Goal: Task Accomplishment & Management: Complete application form

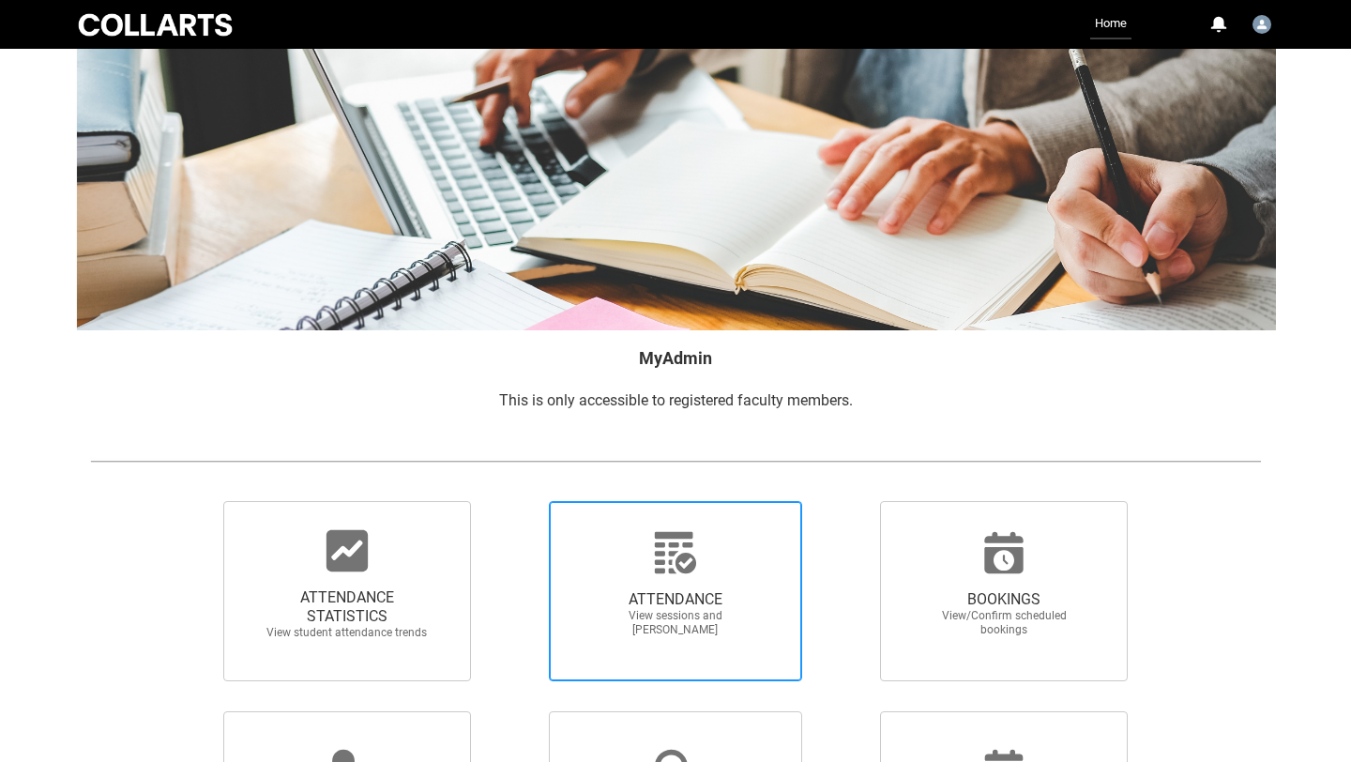
click at [664, 586] on span "ATTENDANCE View sessions and [PERSON_NAME]" at bounding box center [676, 613] width 180 height 77
click at [517, 501] on input "ATTENDANCE View sessions and [PERSON_NAME]" at bounding box center [516, 500] width 1 height 1
radio input "true"
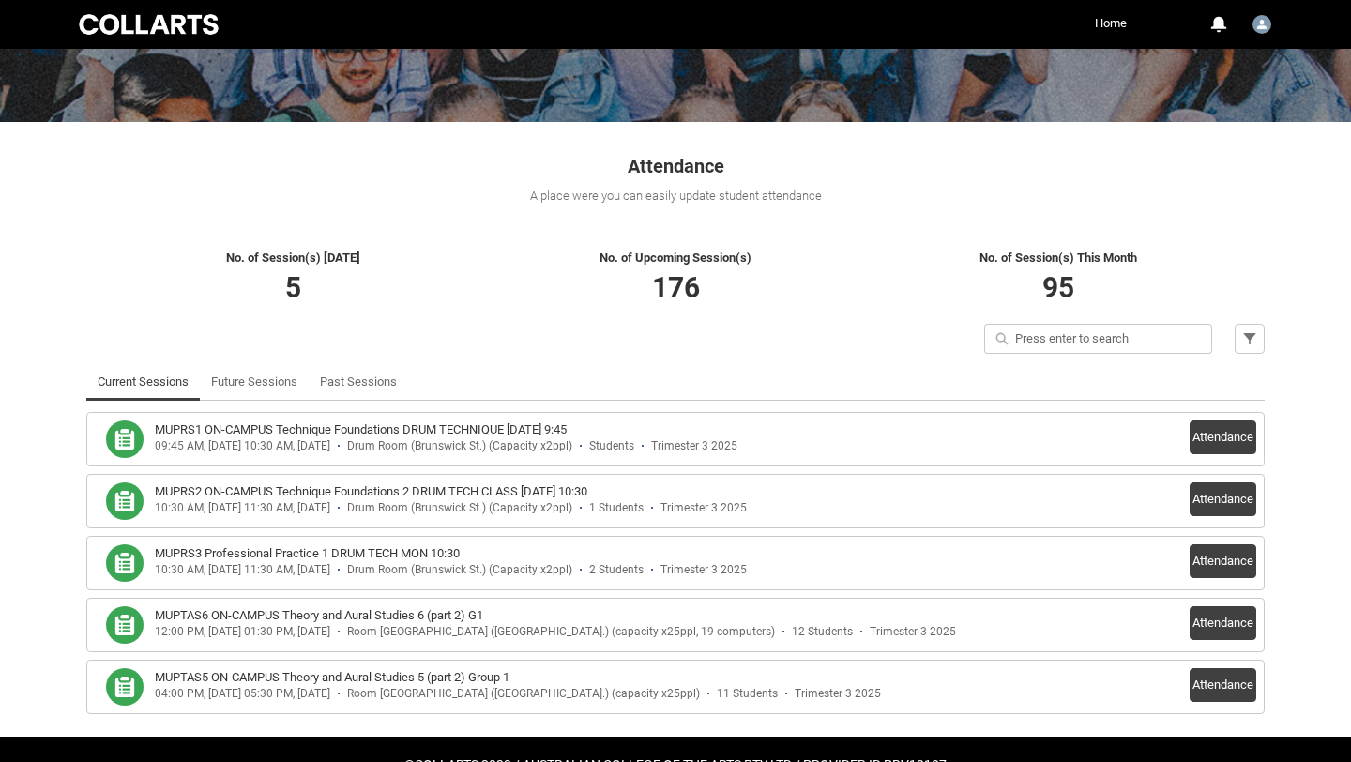
scroll to position [280, 0]
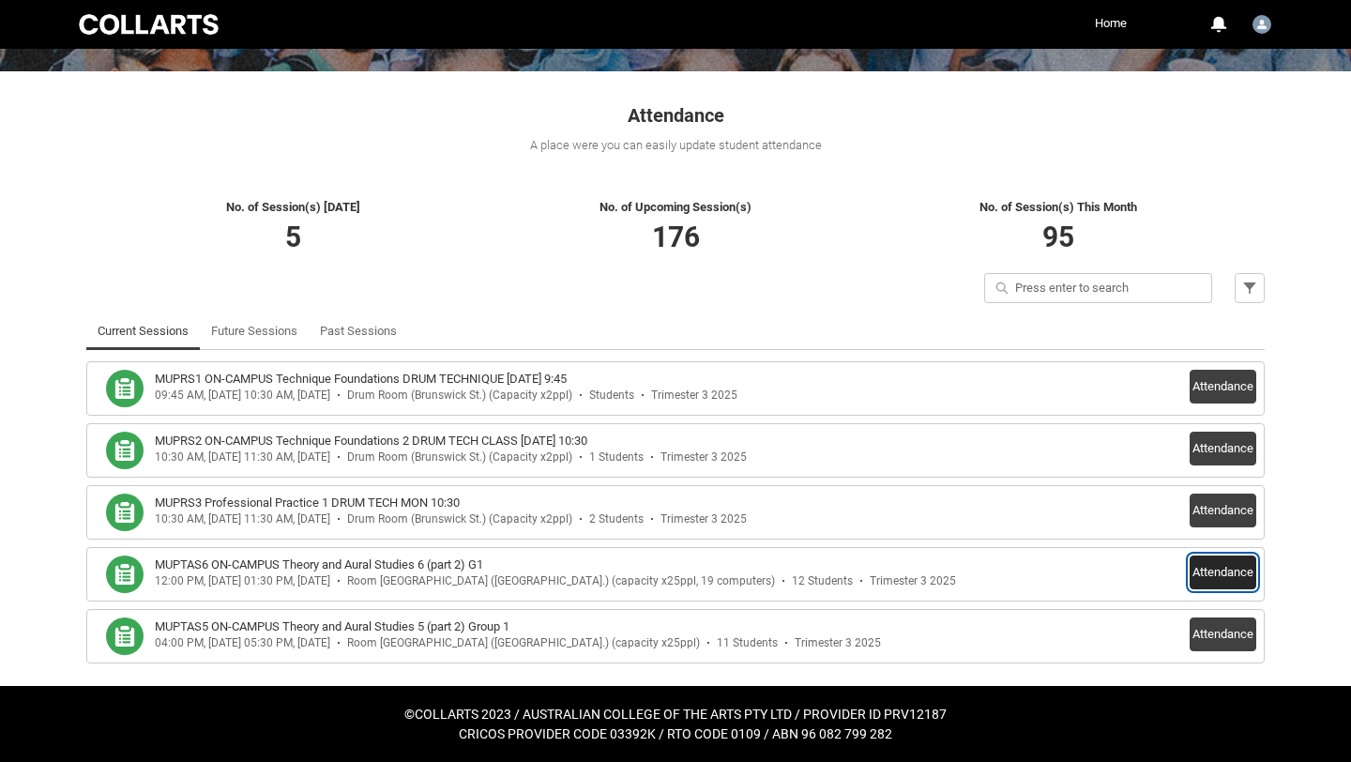
click at [1219, 565] on button "Attendance" at bounding box center [1223, 573] width 67 height 34
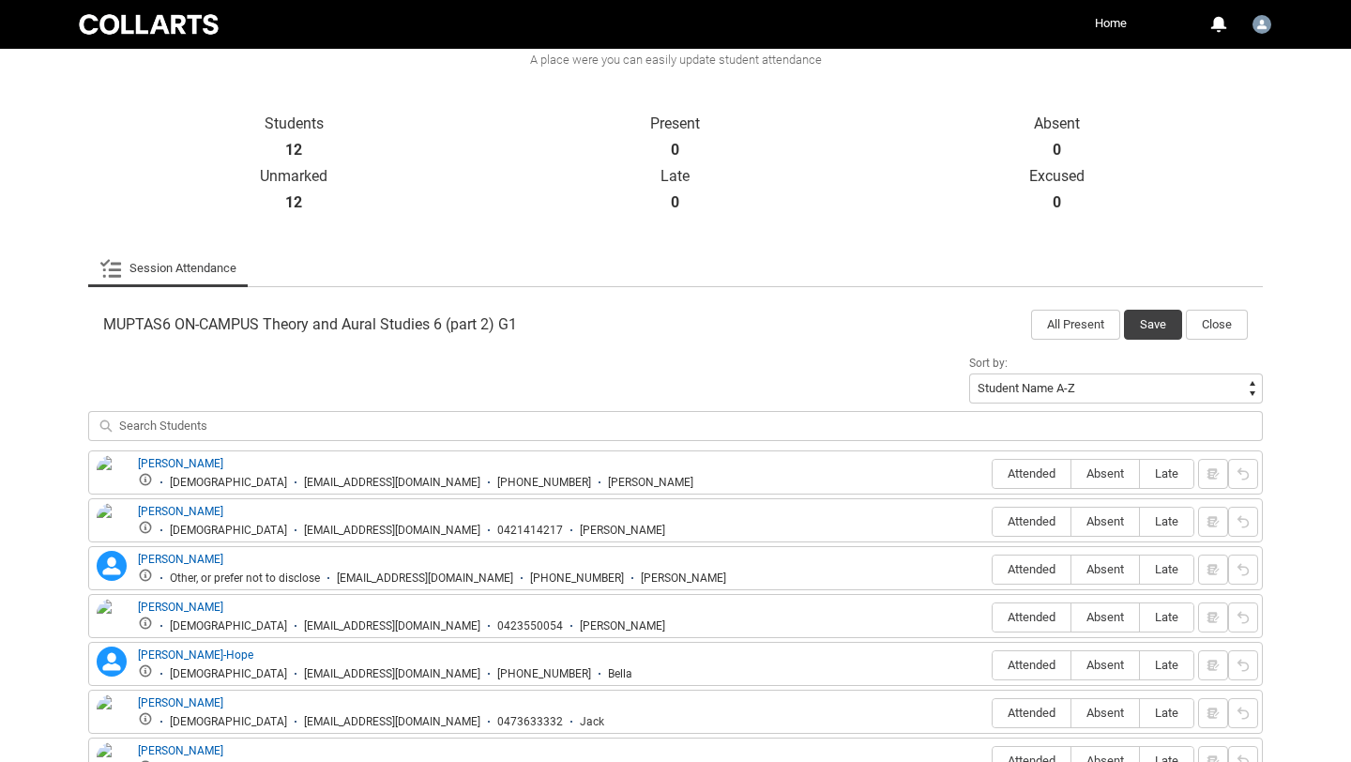
scroll to position [617, 0]
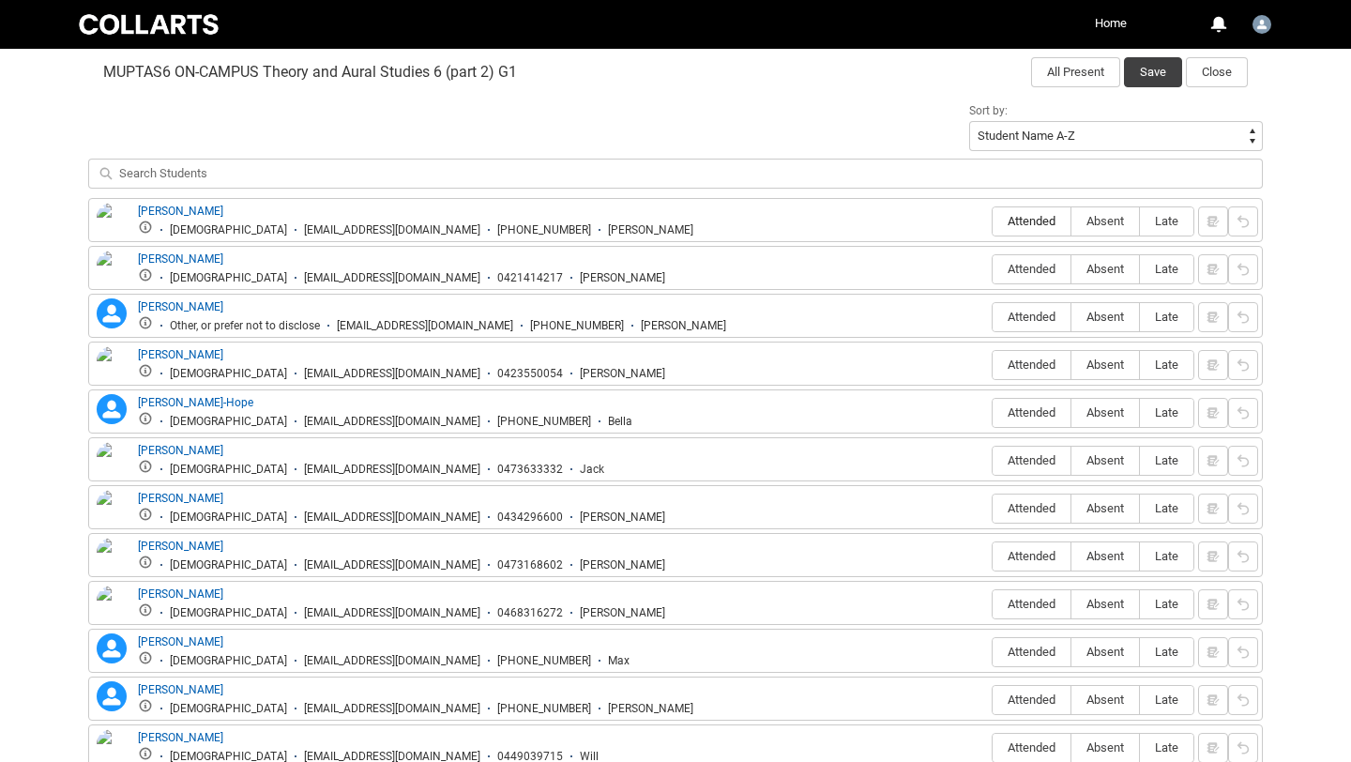
click at [1039, 222] on span "Attended" at bounding box center [1032, 221] width 78 height 14
click at [993, 221] on input "Attended" at bounding box center [992, 221] width 1 height 1
type lightning-radio-group "Attended"
radio input "true"
click at [1090, 271] on span "Absent" at bounding box center [1106, 269] width 68 height 14
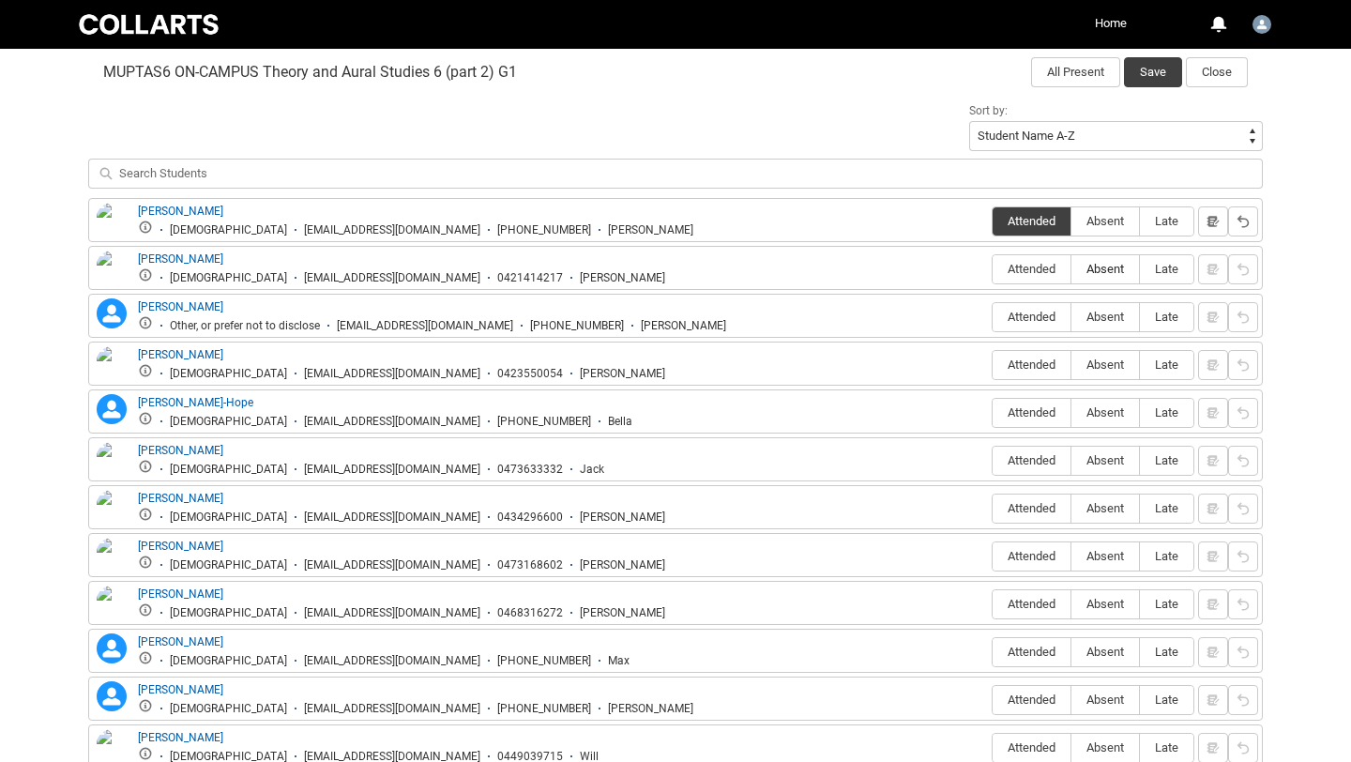
click at [1072, 269] on input "Absent" at bounding box center [1071, 268] width 1 height 1
type lightning-radio-group "Absent"
radio input "true"
click at [1106, 321] on span "Absent" at bounding box center [1106, 317] width 68 height 14
click at [1072, 317] on input "Absent" at bounding box center [1071, 316] width 1 height 1
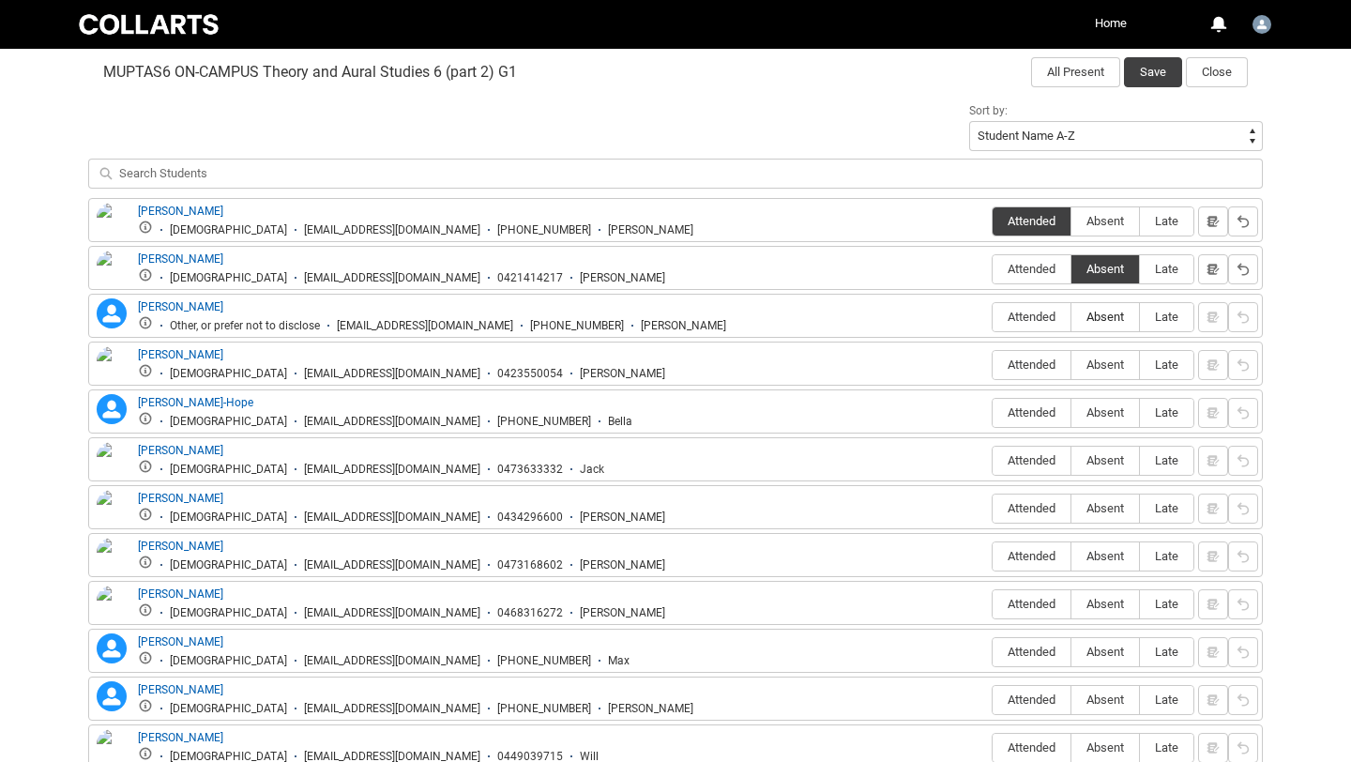
type lightning-radio-group "Absent"
radio input "true"
click at [1096, 369] on span "Absent" at bounding box center [1106, 365] width 68 height 14
click at [1072, 365] on input "Absent" at bounding box center [1071, 364] width 1 height 1
type lightning-radio-group "Absent"
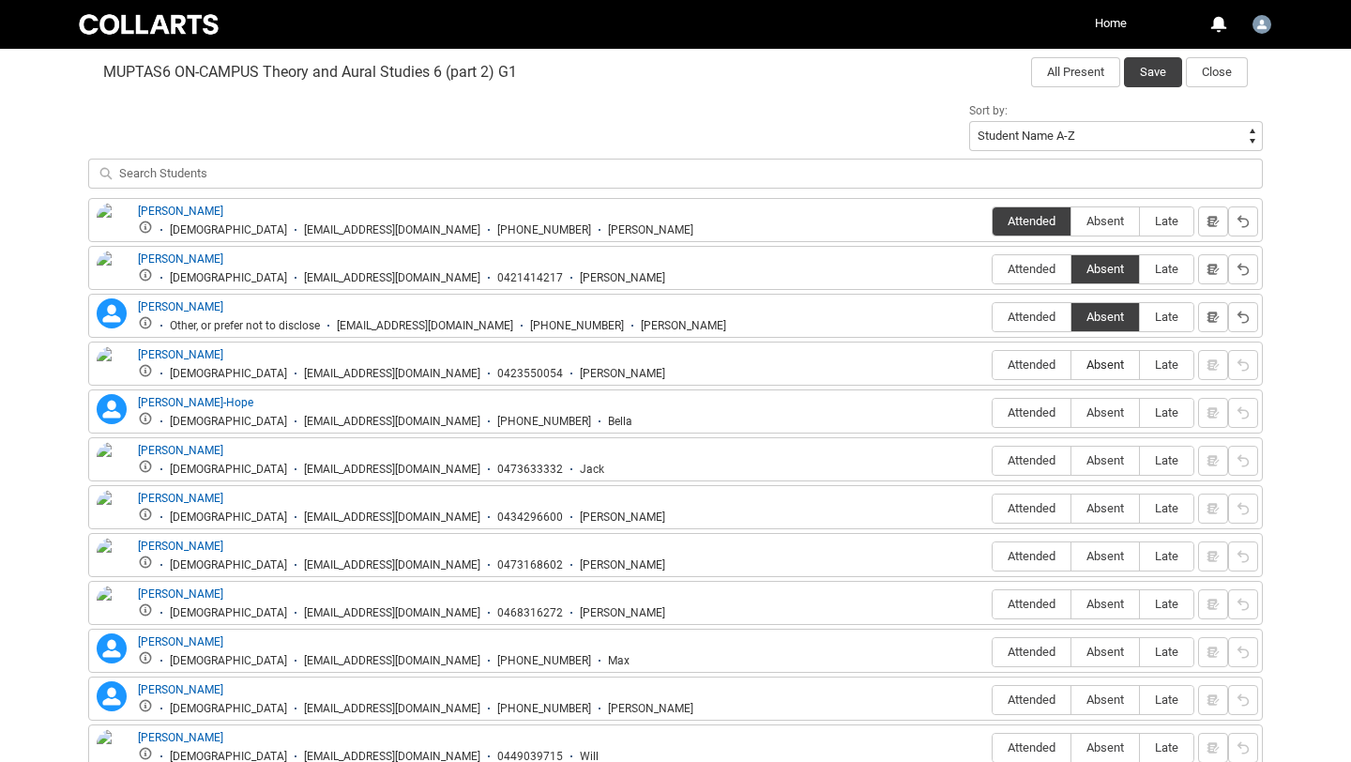
radio input "true"
click at [1096, 413] on span "Absent" at bounding box center [1106, 412] width 68 height 14
click at [1072, 413] on input "Absent" at bounding box center [1071, 412] width 1 height 1
type lightning-radio-group "Absent"
radio input "true"
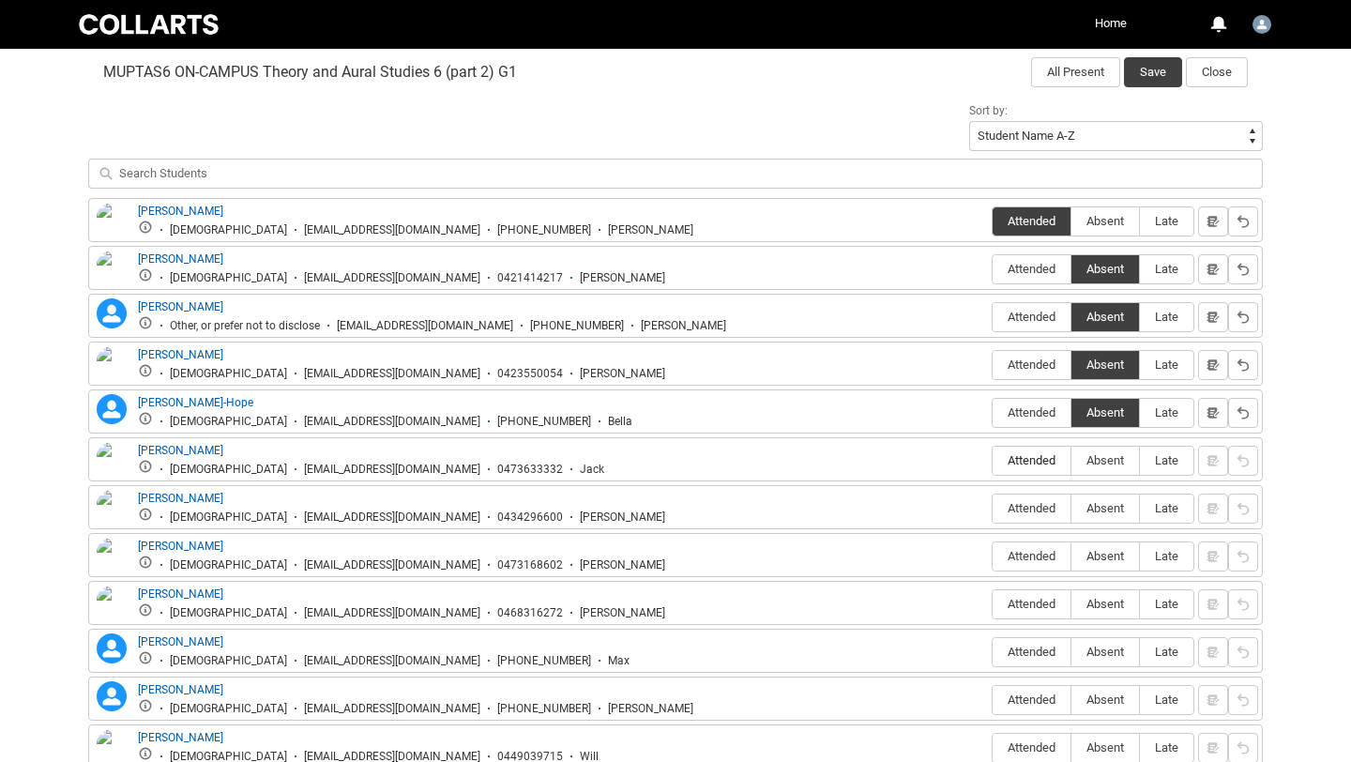
click at [1023, 468] on label "Attended" at bounding box center [1032, 461] width 78 height 29
click at [993, 461] on input "Attended" at bounding box center [992, 460] width 1 height 1
type lightning-radio-group "Attended"
radio input "true"
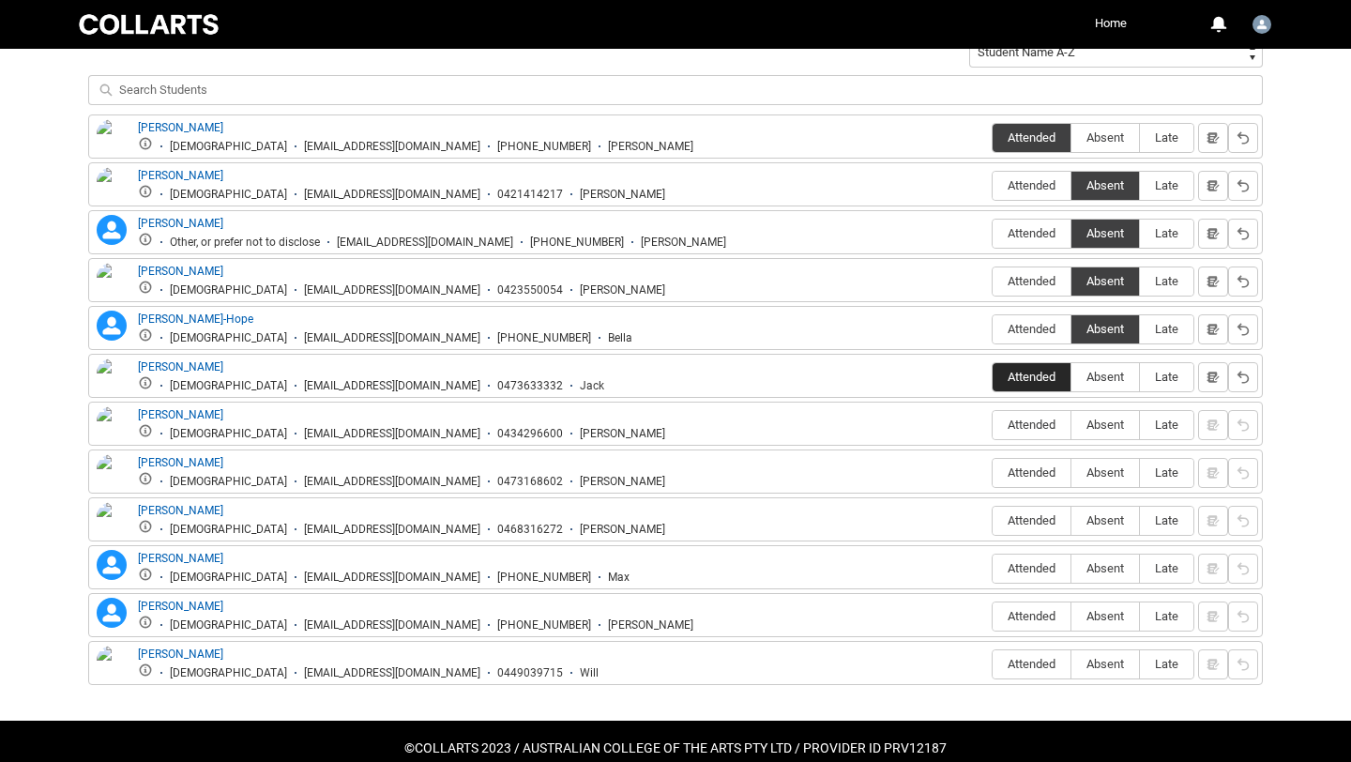
scroll to position [736, 0]
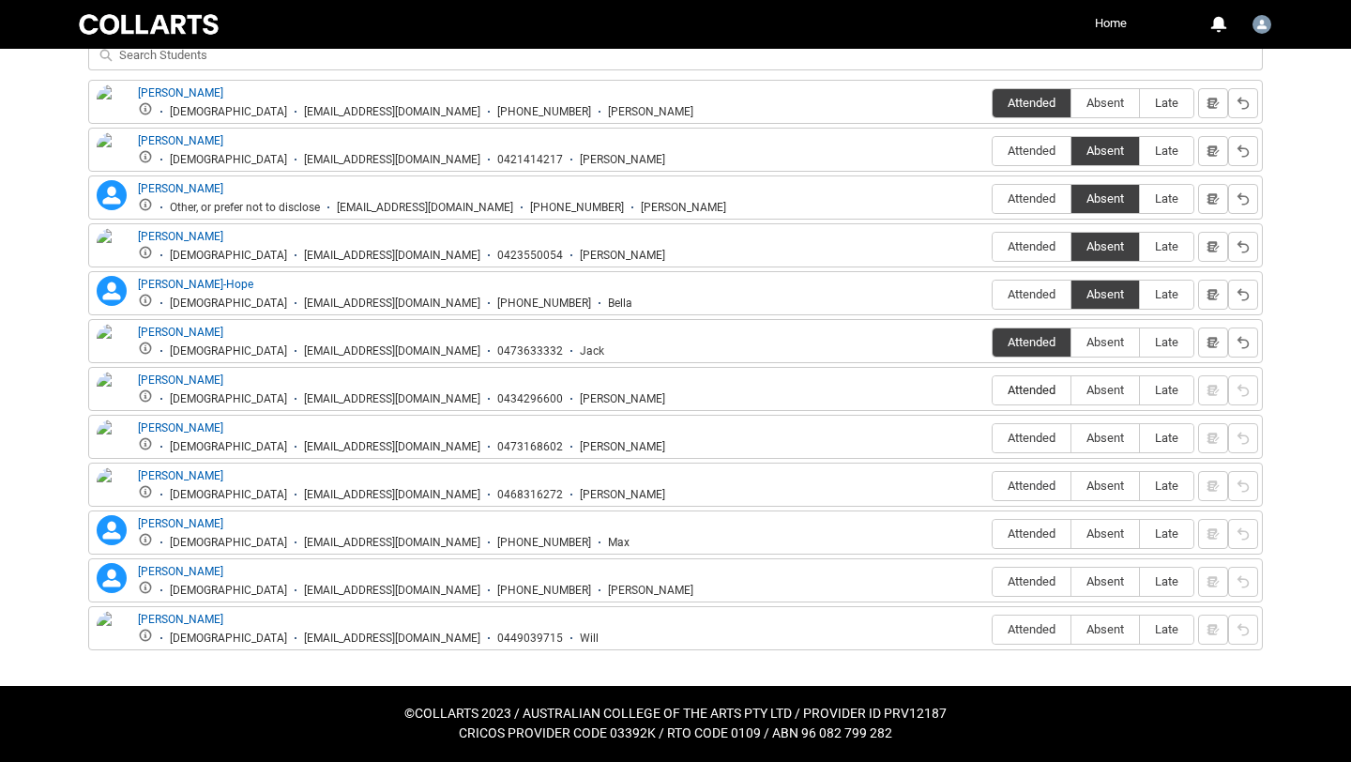
click at [1044, 393] on span "Attended" at bounding box center [1032, 390] width 78 height 14
click at [993, 390] on input "Attended" at bounding box center [992, 389] width 1 height 1
type lightning-radio-group "Attended"
radio input "true"
click at [1096, 440] on span "Absent" at bounding box center [1106, 438] width 68 height 14
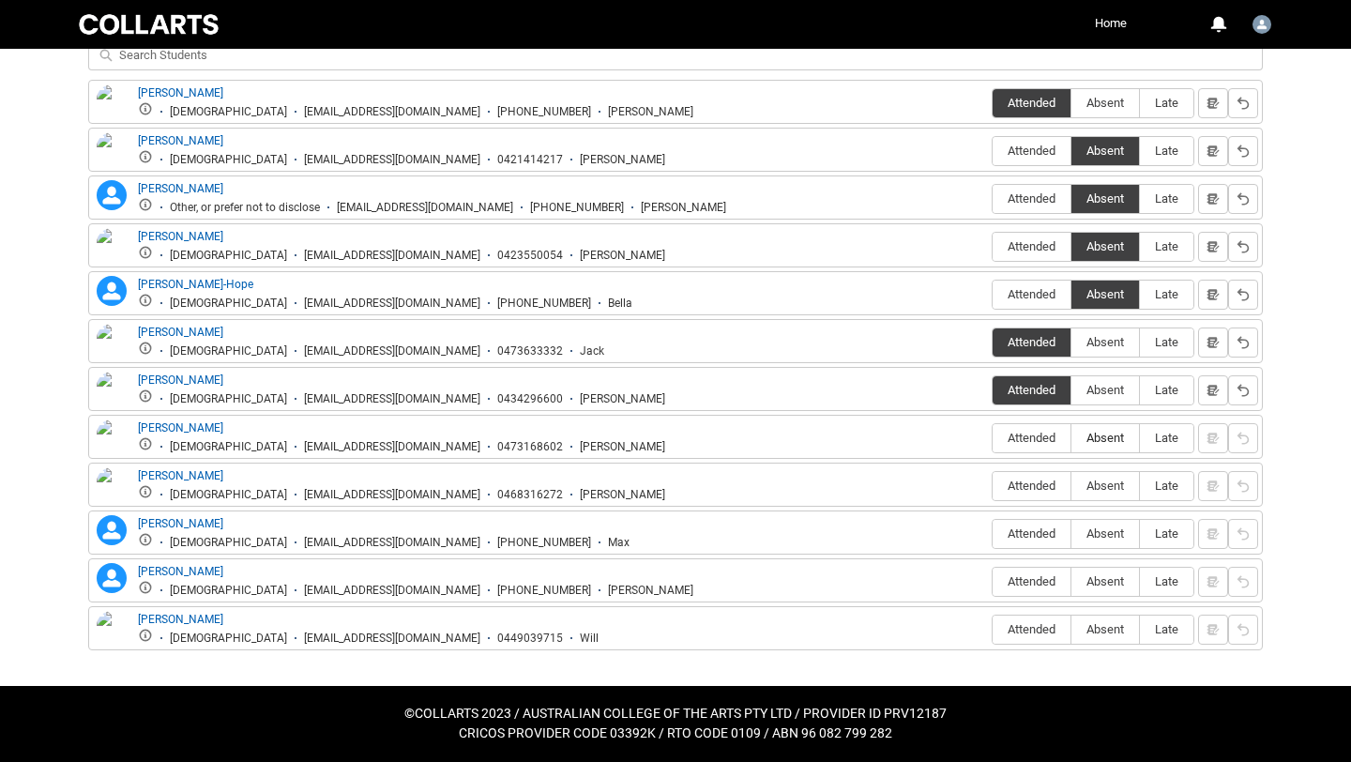
click at [1072, 438] on input "Absent" at bounding box center [1071, 437] width 1 height 1
type lightning-radio-group "Absent"
radio input "true"
click at [1017, 486] on span "Attended" at bounding box center [1032, 486] width 78 height 14
click at [993, 486] on input "Attended" at bounding box center [992, 485] width 1 height 1
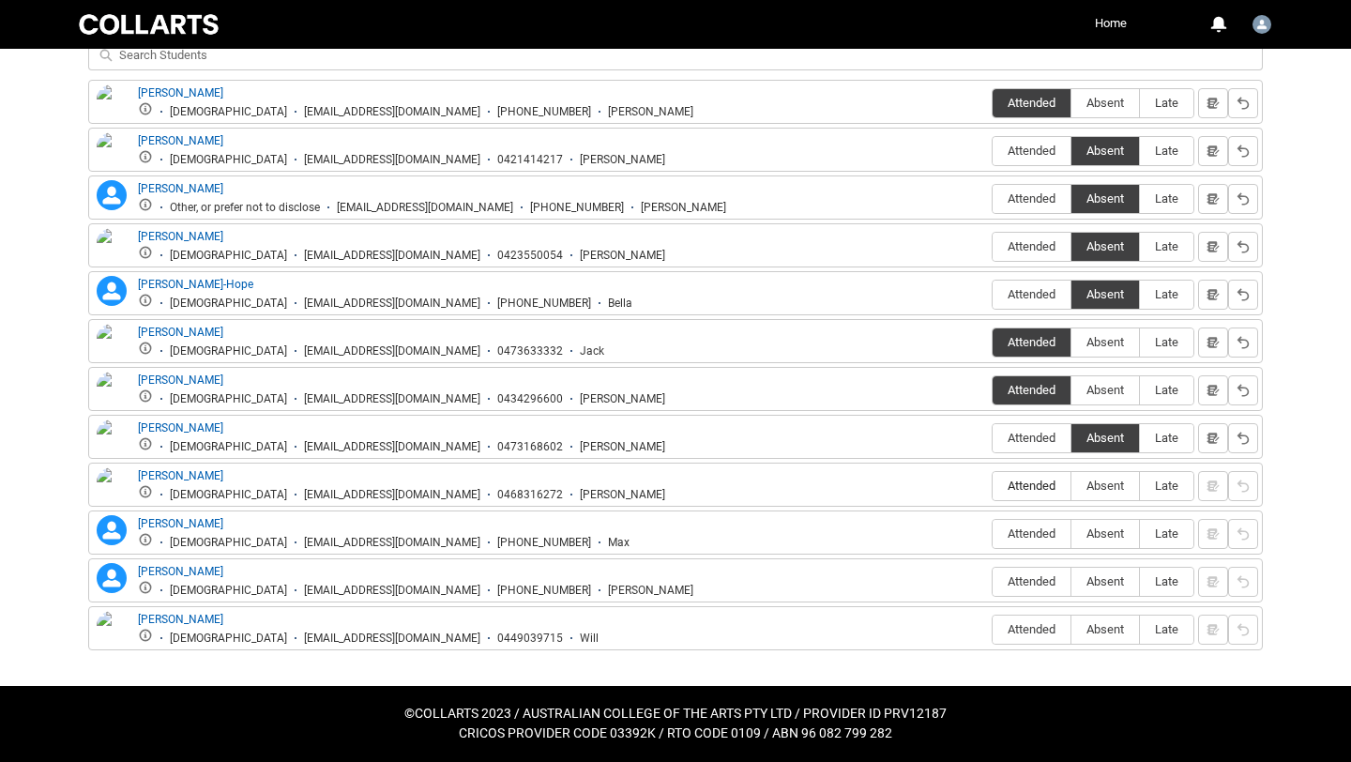
type lightning-radio-group "Attended"
radio input "true"
click at [1023, 529] on span "Attended" at bounding box center [1032, 533] width 78 height 14
click at [993, 533] on input "Attended" at bounding box center [992, 533] width 1 height 1
type lightning-radio-group "Attended"
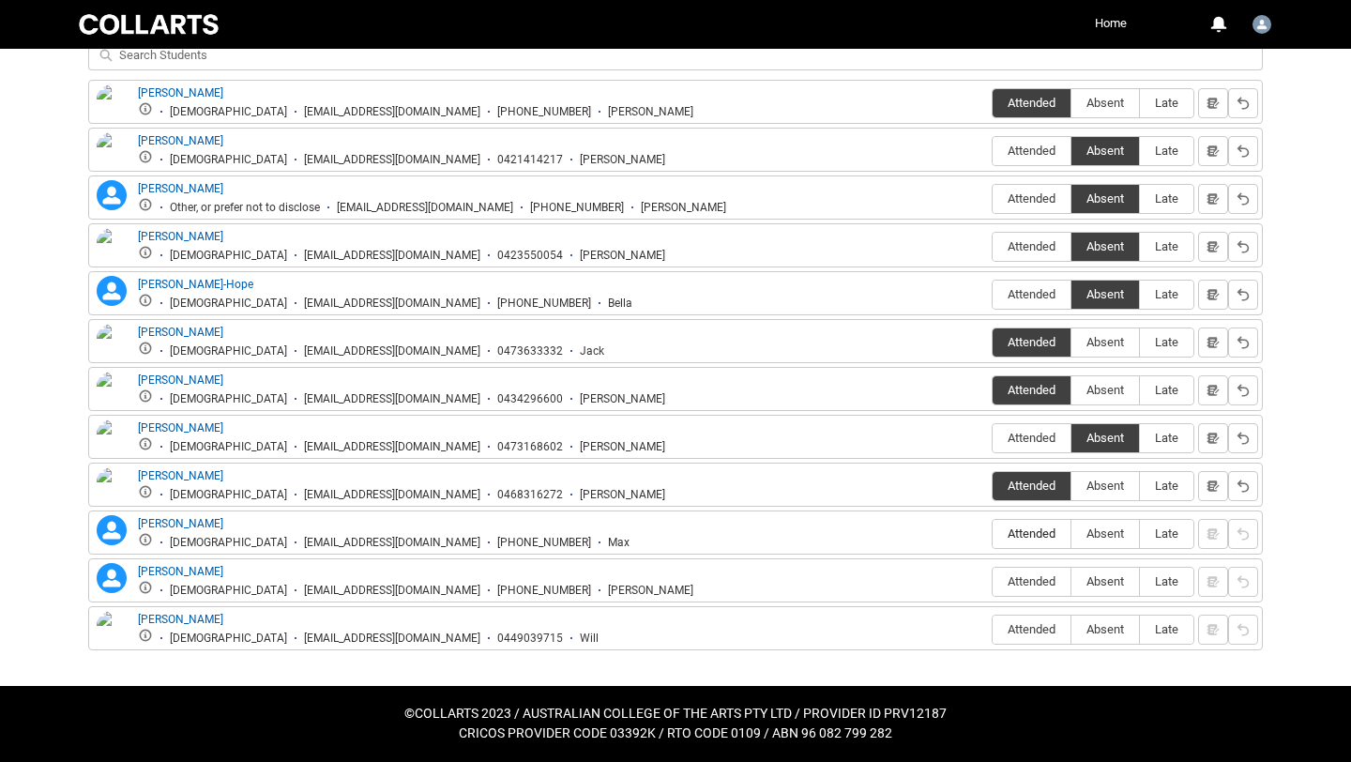
radio input "true"
click at [1090, 580] on span "Absent" at bounding box center [1106, 581] width 68 height 14
click at [1072, 581] on input "Absent" at bounding box center [1071, 581] width 1 height 1
type lightning-radio-group "Absent"
radio input "true"
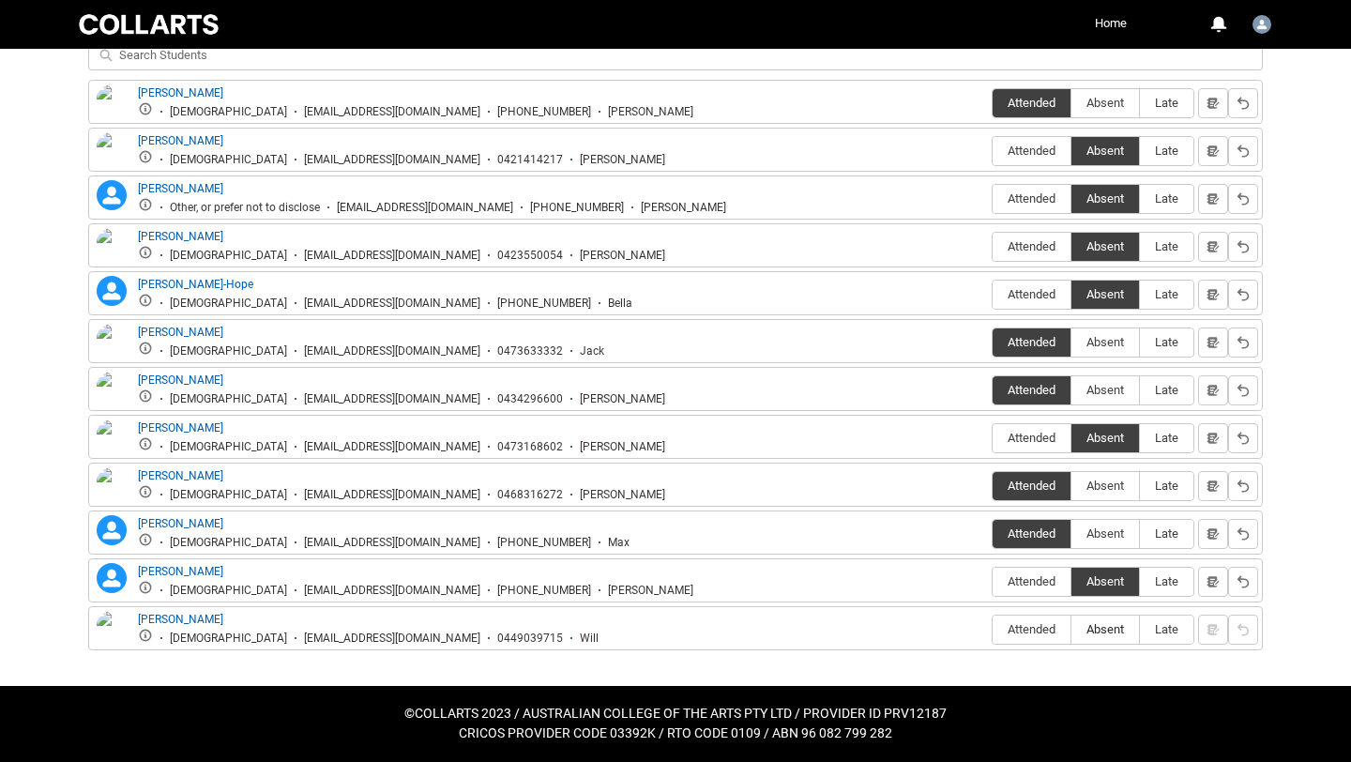
click at [1105, 626] on span "Absent" at bounding box center [1106, 629] width 68 height 14
click at [1072, 629] on input "Absent" at bounding box center [1071, 629] width 1 height 1
type lightning-radio-group "Absent"
radio input "true"
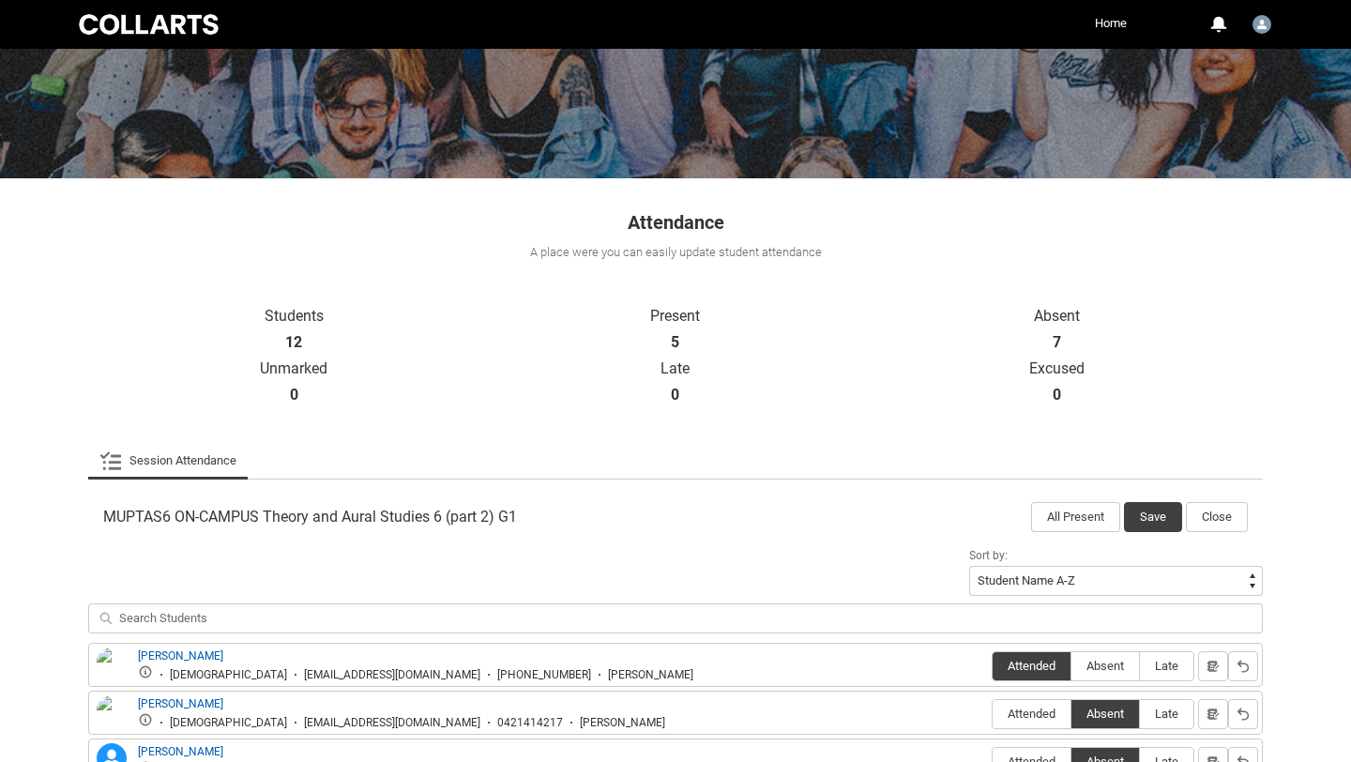
scroll to position [160, 0]
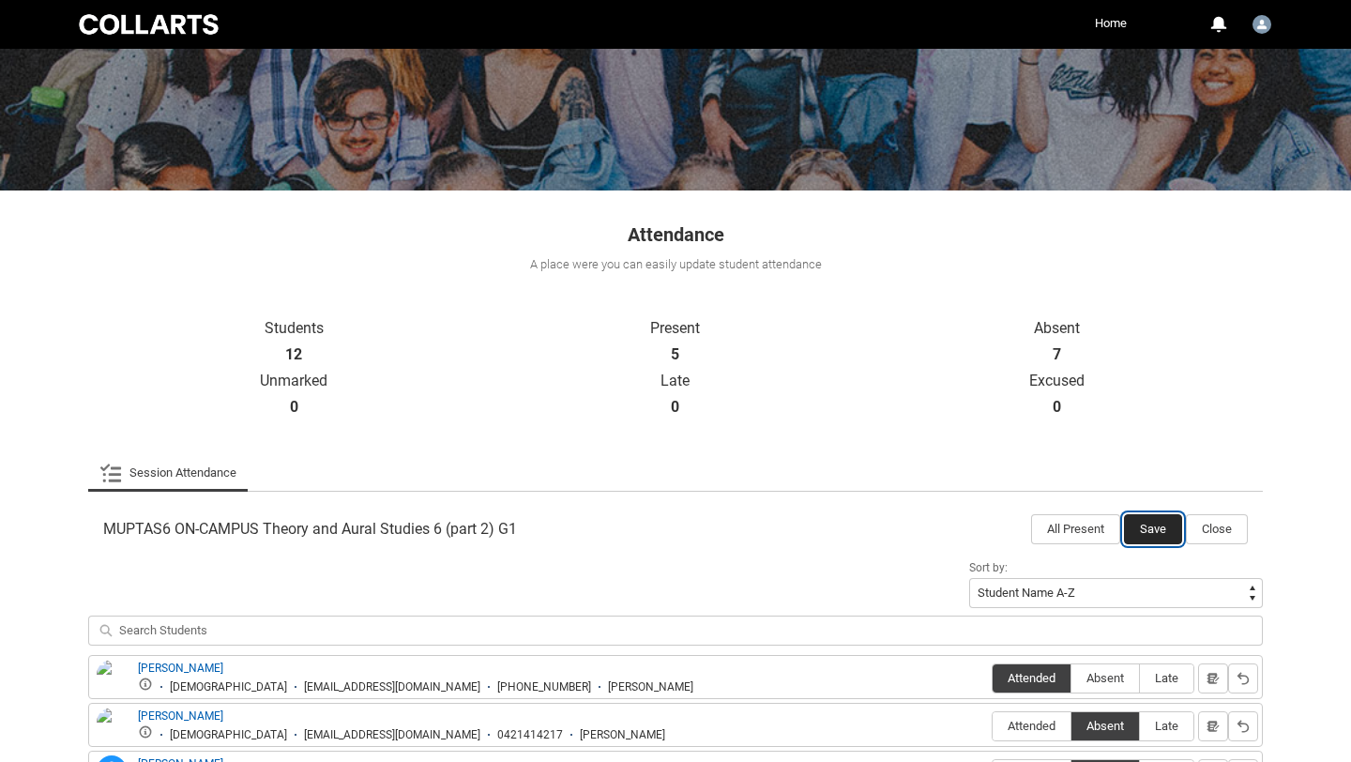
click at [1146, 524] on button "Save" at bounding box center [1153, 529] width 58 height 30
